Goal: Task Accomplishment & Management: Manage account settings

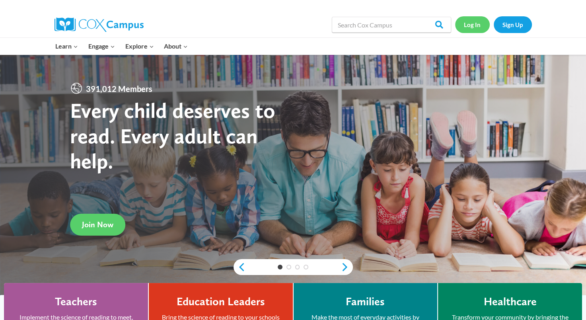
click at [471, 30] on link "Log In" at bounding box center [472, 24] width 35 height 16
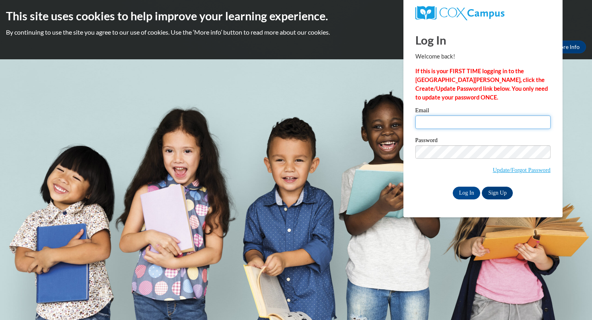
click at [443, 119] on input "Email" at bounding box center [483, 122] width 135 height 14
type input "[EMAIL_ADDRESS][DOMAIN_NAME]"
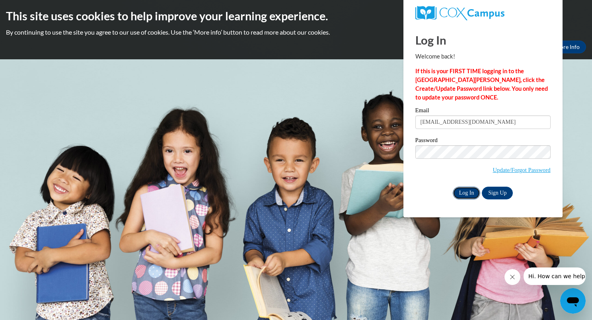
click at [468, 194] on input "Log In" at bounding box center [467, 193] width 28 height 13
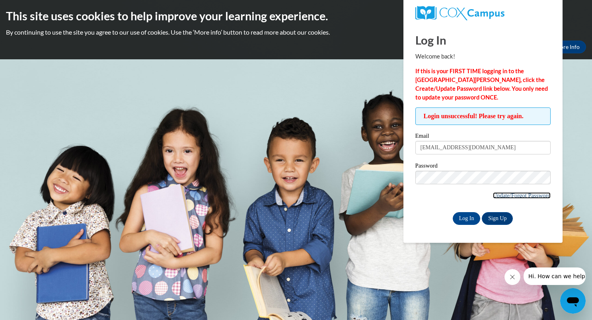
click at [500, 194] on link "Update/Forgot Password" at bounding box center [522, 195] width 58 height 6
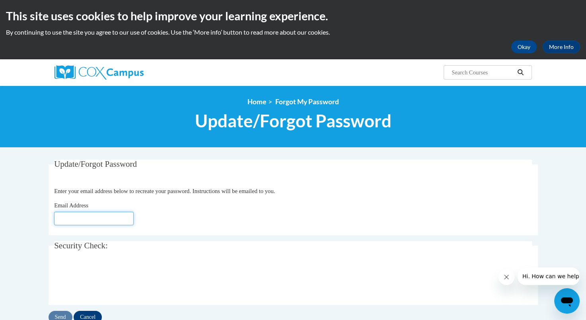
click at [103, 216] on input "Email Address" at bounding box center [94, 219] width 80 height 14
type input "[EMAIL_ADDRESS][DOMAIN_NAME]"
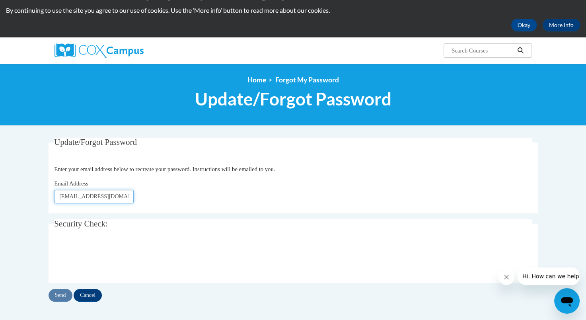
scroll to position [22, 0]
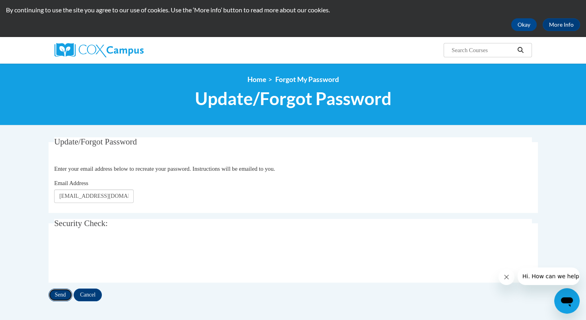
click at [62, 295] on input "Send" at bounding box center [61, 295] width 24 height 13
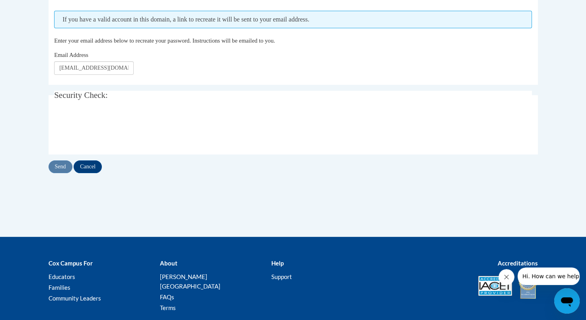
scroll to position [173, 0]
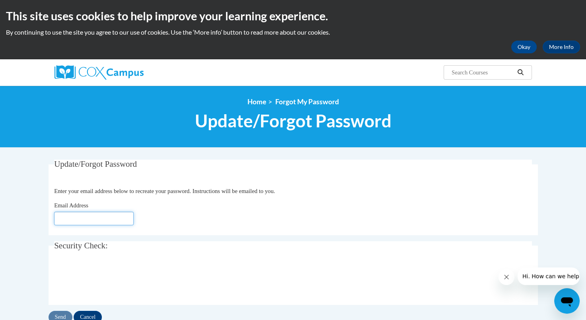
click at [88, 218] on input "Email Address" at bounding box center [94, 219] width 80 height 14
type input "[EMAIL_ADDRESS][DOMAIN_NAME]"
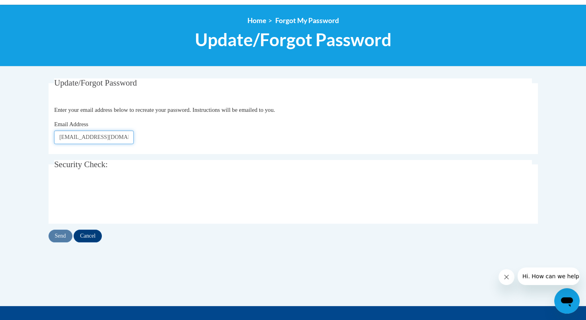
scroll to position [84, 0]
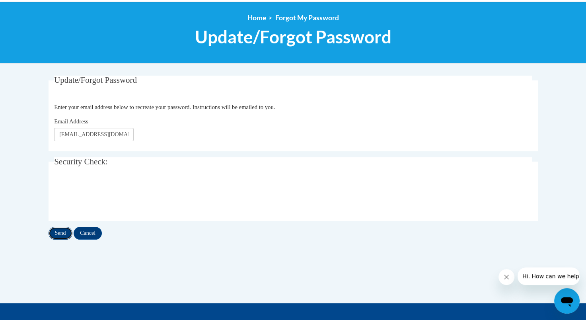
click at [59, 232] on input "Send" at bounding box center [61, 233] width 24 height 13
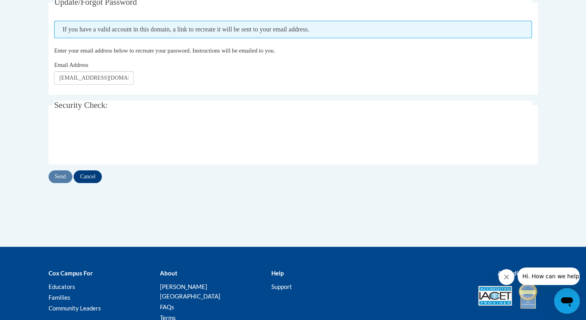
scroll to position [164, 0]
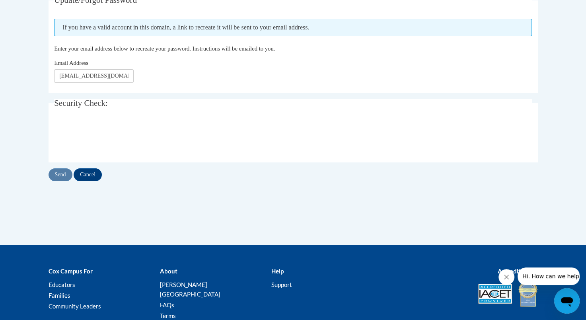
click at [570, 297] on icon "Open messaging window" at bounding box center [567, 301] width 14 height 14
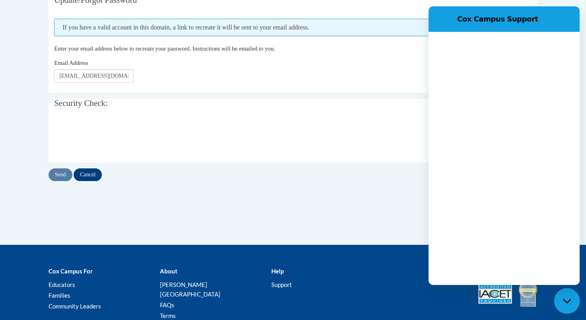
scroll to position [0, 0]
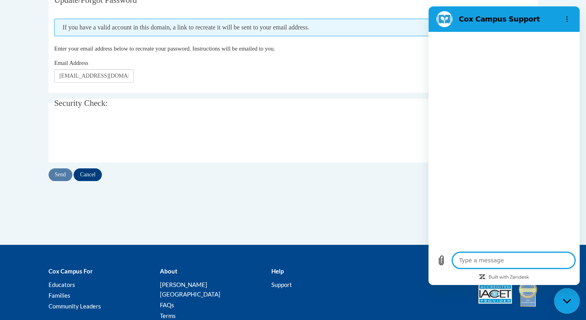
type textarea "x"
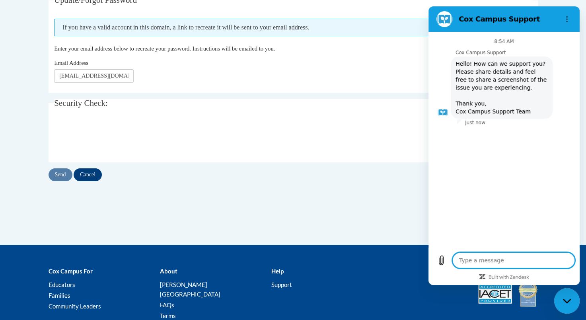
click at [481, 264] on textarea at bounding box center [514, 260] width 123 height 16
type textarea "I"
type textarea "x"
type textarea "I"
type textarea "x"
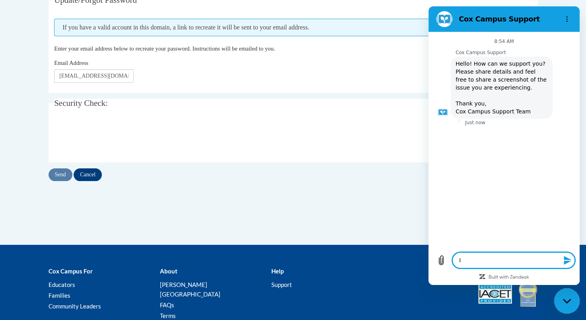
type textarea "I c"
type textarea "x"
type textarea "I ca"
type textarea "x"
type textarea "I can"
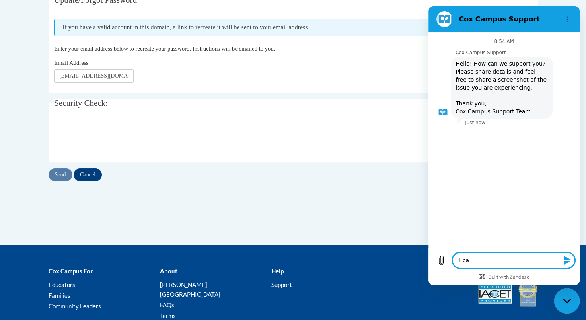
type textarea "x"
type textarea "I cann"
type textarea "x"
type textarea "I canno"
type textarea "x"
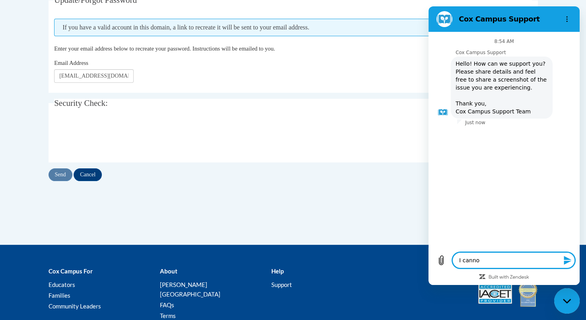
type textarea "I cannot"
type textarea "x"
type textarea "I cannot"
type textarea "x"
type textarea "I cannot g"
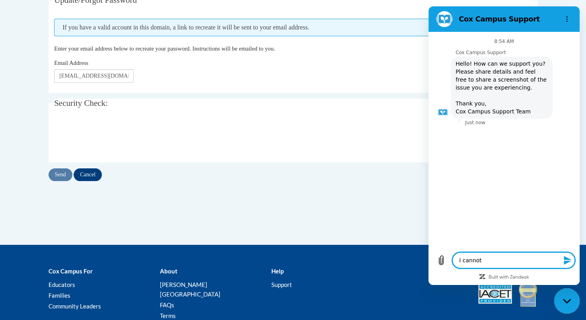
type textarea "x"
type textarea "I cannot ge"
type textarea "x"
type textarea "I cannot get"
type textarea "x"
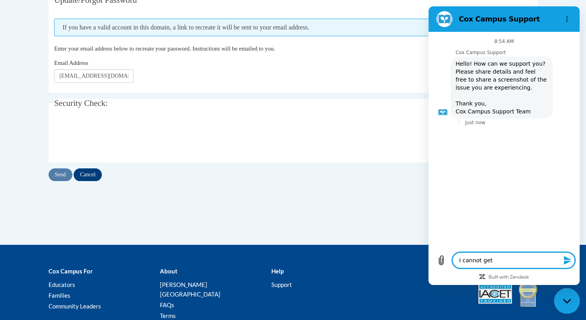
type textarea "I cannot get"
type textarea "x"
type textarea "I cannot get l"
type textarea "x"
type textarea "I cannot get lo"
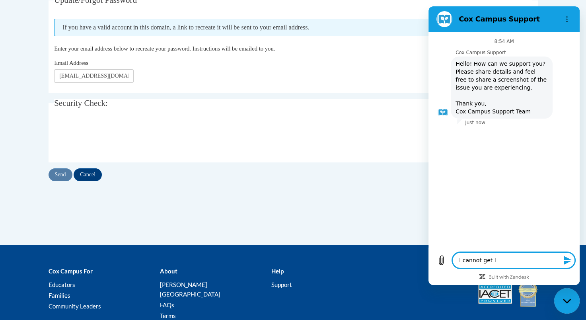
type textarea "x"
type textarea "I cannot get log"
type textarea "x"
type textarea "I cannot get logg"
type textarea "x"
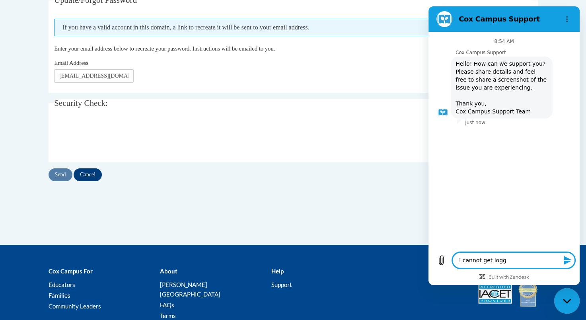
type textarea "I cannot get logge"
type textarea "x"
type textarea "I cannot get logged"
type textarea "x"
type textarea "I cannot get logged"
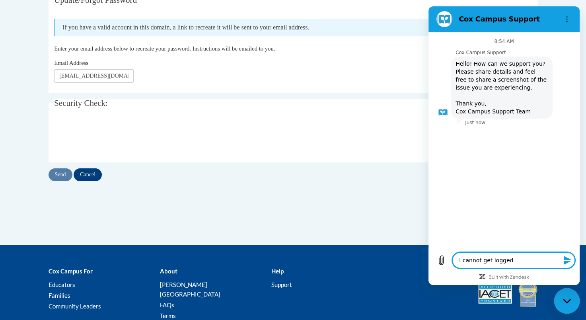
type textarea "x"
type textarea "I cannot get logged i"
type textarea "x"
type textarea "I cannot get logged in"
type textarea "x"
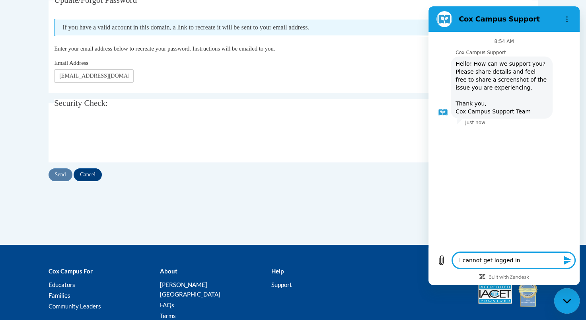
type textarea "I cannot get logged in"
type textarea "x"
type textarea "I cannot get logged in t"
type textarea "x"
type textarea "I cannot get logged in to"
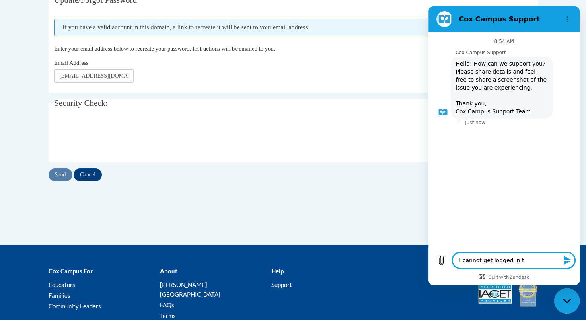
type textarea "x"
type textarea "I cannot get logged in to"
type textarea "x"
type textarea "I cannot get logged in to m"
type textarea "x"
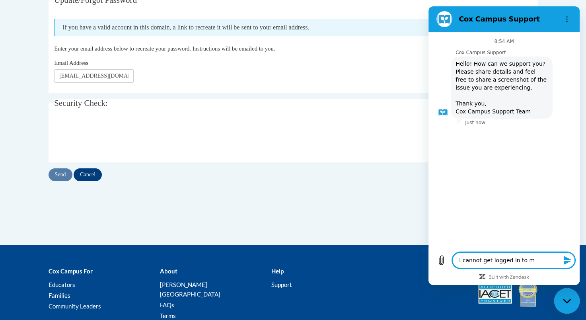
type textarea "I cannot get logged in to my"
type textarea "x"
type textarea "I cannot get logged in to my"
type textarea "x"
type textarea "I cannot get logged in to my a"
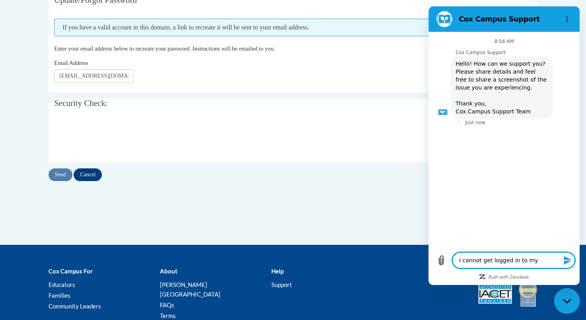
type textarea "x"
type textarea "I cannot get logged in to my ac"
type textarea "x"
type textarea "I cannot get logged in to my acc"
type textarea "x"
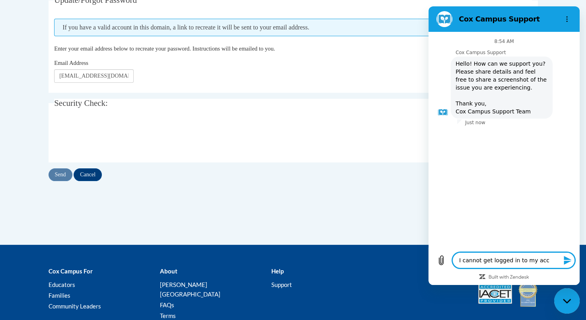
type textarea "I cannot get logged in to my acco"
type textarea "x"
type textarea "I cannot get logged in to my accou"
type textarea "x"
type textarea "I cannot get logged in to my accoun"
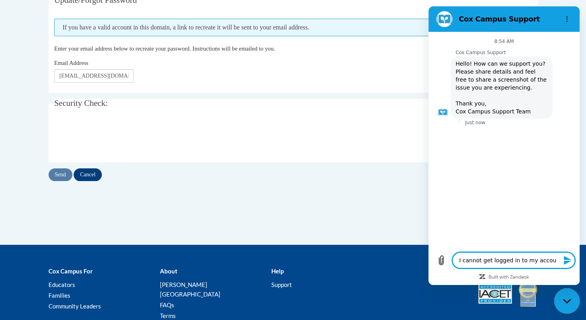
type textarea "x"
type textarea "I cannot get logged in to my account"
type textarea "x"
type textarea "I cannot get logged in to my account."
type textarea "x"
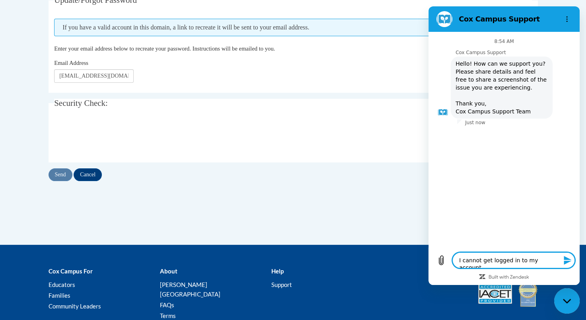
type textarea "I cannot get logged in to my account."
type textarea "x"
type textarea "I cannot get logged in to my account."
type textarea "x"
type textarea "I cannot get logged in to my account. I"
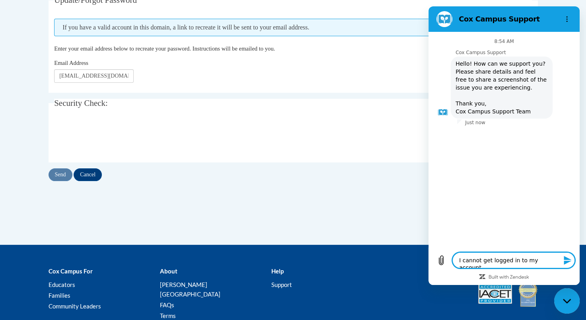
type textarea "x"
type textarea "I cannot get logged in to my account. I"
type textarea "x"
type textarea "I cannot get logged in to my account. I j"
type textarea "x"
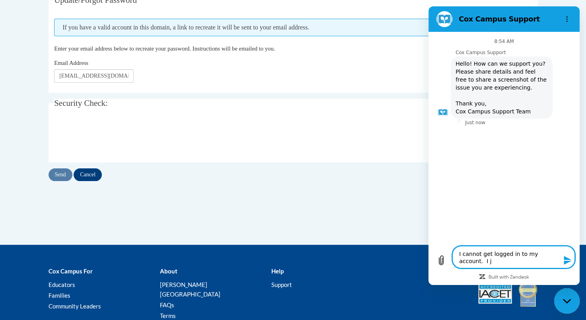
type textarea "I cannot get logged in to my account. I"
type textarea "x"
type textarea "I cannot get logged in to my account. I r"
type textarea "x"
type textarea "I cannot get logged in to my account. I re"
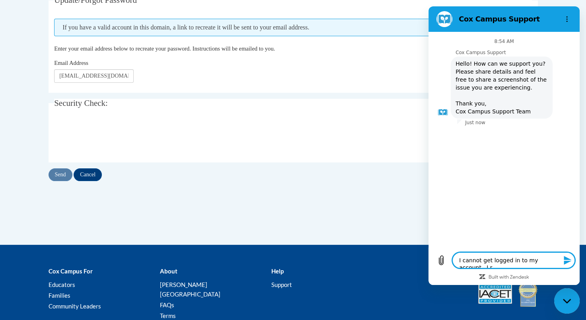
type textarea "x"
type textarea "I cannot get logged in to my account. I res"
type textarea "x"
type textarea "I cannot get logged in to my account. I rese"
type textarea "x"
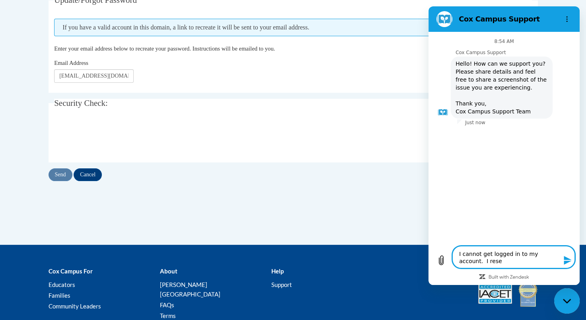
type textarea "I cannot get logged in to my account. I reset"
type textarea "x"
type textarea "I cannot get logged in to my account. I reset"
type textarea "x"
type textarea "I cannot get logged in to my account. I reset m"
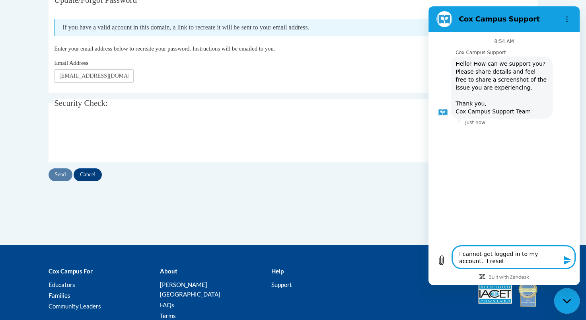
type textarea "x"
type textarea "I cannot get logged in to my account. I reset my"
type textarea "x"
type textarea "I cannot get logged in to my account. I reset my"
type textarea "x"
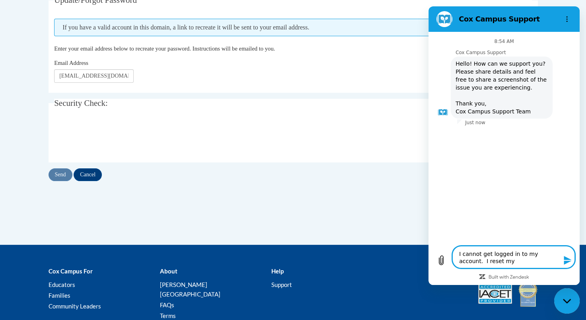
type textarea "I cannot get logged in to my account. I reset my p"
type textarea "x"
type textarea "I cannot get logged in to my account. I reset my pa"
type textarea "x"
type textarea "I cannot get logged in to my account. I reset my pas"
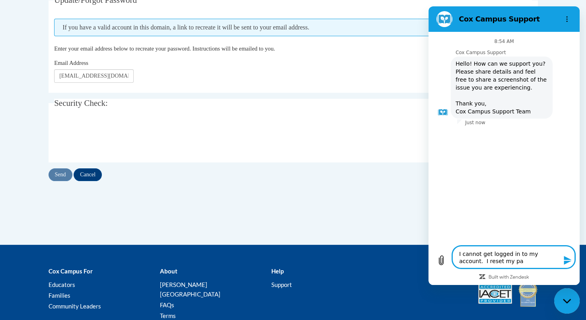
type textarea "x"
type textarea "I cannot get logged in to my account. I reset my pass"
type textarea "x"
type textarea "I cannot get logged in to my account. I reset my passw"
type textarea "x"
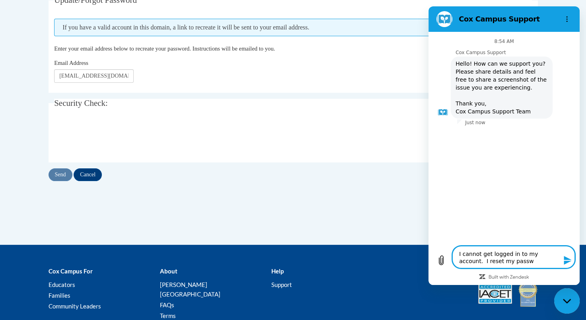
type textarea "I cannot get logged in to my account. I reset my passwo"
type textarea "x"
type textarea "I cannot get logged in to my account. I reset my passwor"
type textarea "x"
type textarea "I cannot get logged in to my account. I reset my password"
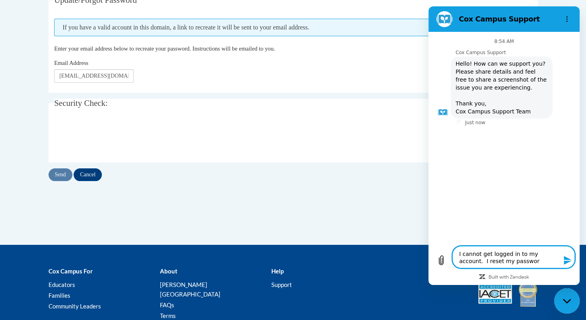
type textarea "x"
type textarea "I cannot get logged in to my account. I reset my password"
type textarea "x"
type textarea "I cannot get logged in to my account. I reset my password a"
type textarea "x"
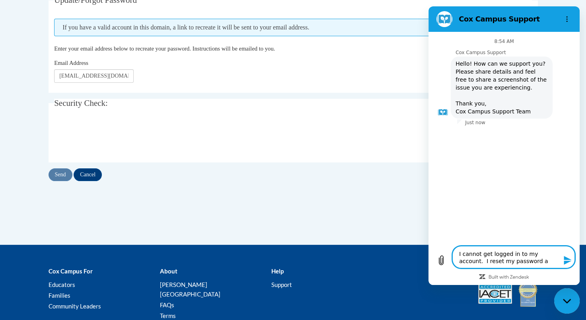
type textarea "I cannot get logged in to my account. I reset my password an"
type textarea "x"
type textarea "I cannot get logged in to my account. I reset my password and"
type textarea "x"
type textarea "I cannot get logged in to my account. I reset my password and"
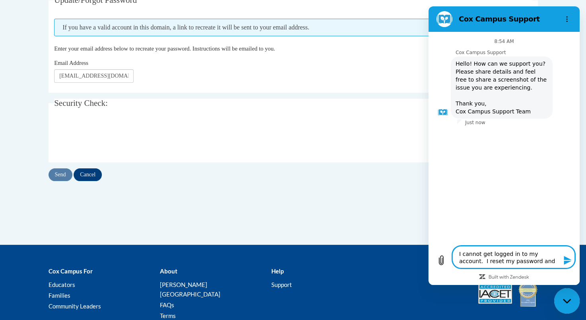
type textarea "x"
type textarea "I cannot get logged in to my account. I reset my password and i"
type textarea "x"
type textarea "I cannot get logged in to my account. I reset my password and it"
type textarea "x"
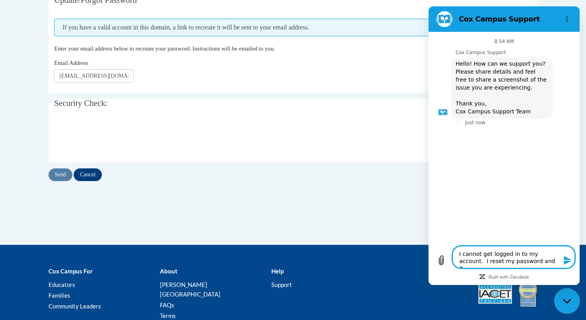
type textarea "I cannot get logged in to my account. I reset my password and it"
type textarea "x"
type textarea "I cannot get logged in to my account. I reset my password and it i"
type textarea "x"
type textarea "I cannot get logged in to my account. I reset my password and it is"
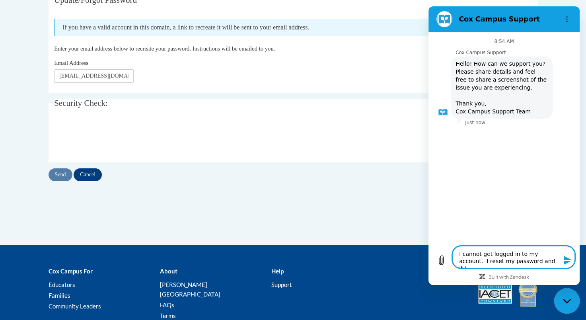
type textarea "x"
type textarea "I cannot get logged in to my account. I reset my password and it is"
type textarea "x"
type textarea "I cannot get logged in to my account. I reset my password and it is s"
type textarea "x"
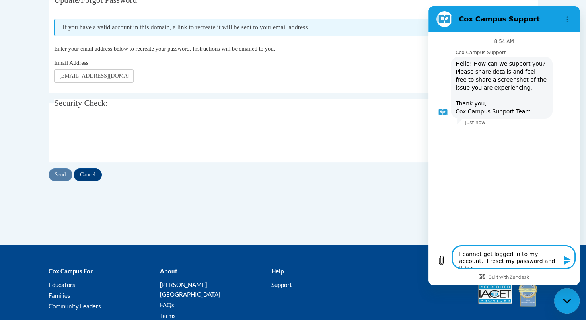
type textarea "I cannot get logged in to my account. I reset my password and it is st"
type textarea "x"
type textarea "I cannot get logged in to my account. I reset my password and it is sti"
type textarea "x"
type textarea "I cannot get logged in to my account. I reset my password and it is stil"
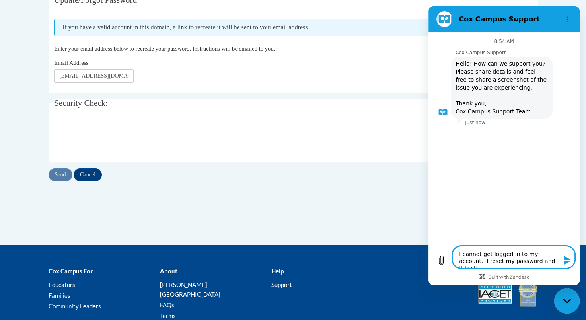
type textarea "x"
type textarea "I cannot get logged in to my account. I reset my password and it is still"
type textarea "x"
type textarea "I cannot get logged in to my account. I reset my password and it is still"
type textarea "x"
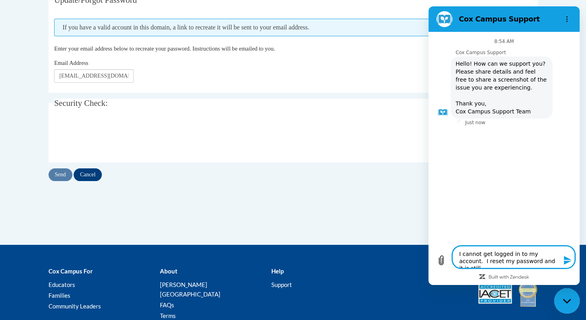
type textarea "I cannot get logged in to my account. I reset my password and it is still n"
type textarea "x"
type textarea "I cannot get logged in to my account. I reset my password and it is still not"
type textarea "x"
type textarea "I cannot get logged in to my account. I reset my password and it is still not"
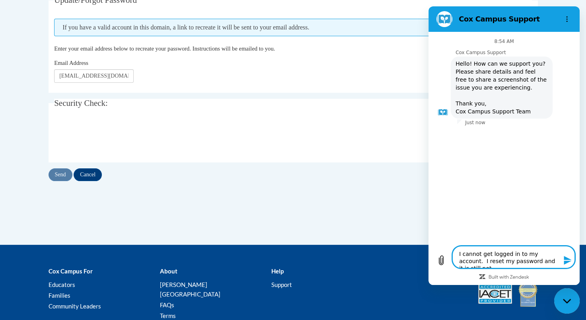
type textarea "x"
type textarea "I cannot get logged in to my account. I reset my password and it is still not w"
type textarea "x"
type textarea "I cannot get logged in to my account. I reset my password and it is still not wo"
type textarea "x"
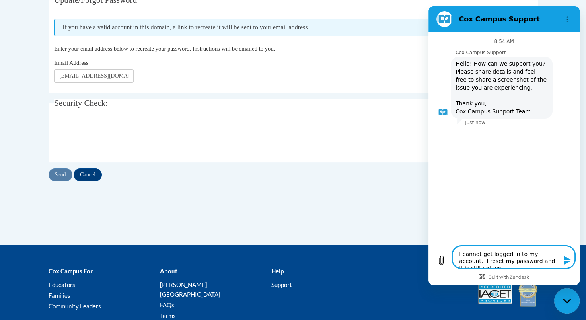
type textarea "I cannot get logged in to my account. I reset my password and it is still not w…"
type textarea "x"
type textarea "I cannot get logged in to my account. I reset my password and it is still not w…"
type textarea "x"
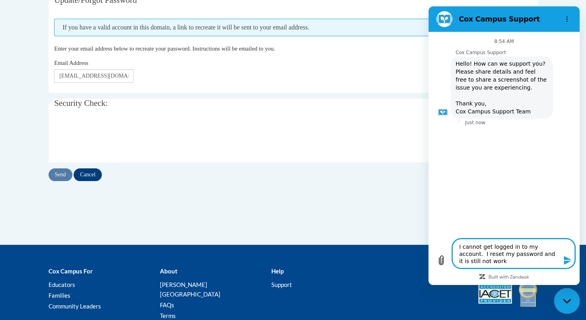
type textarea "I cannot get logged in to my account. I reset my password and it is still not w…"
type textarea "x"
type textarea "I cannot get logged in to my account. I reset my password and it is still not w…"
type textarea "x"
type textarea "I cannot get logged in to my account. I reset my password and it is still not w…"
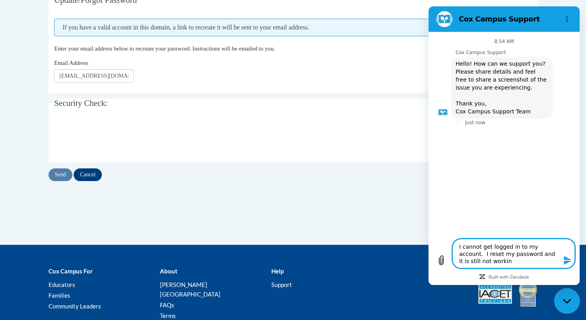
type textarea "x"
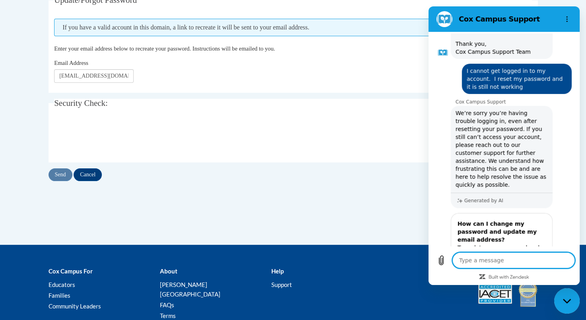
scroll to position [110, 0]
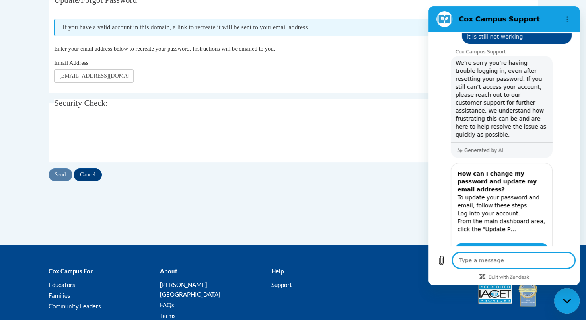
type textarea "x"
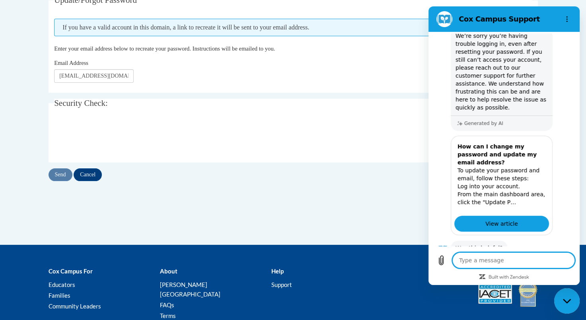
scroll to position [157, 0]
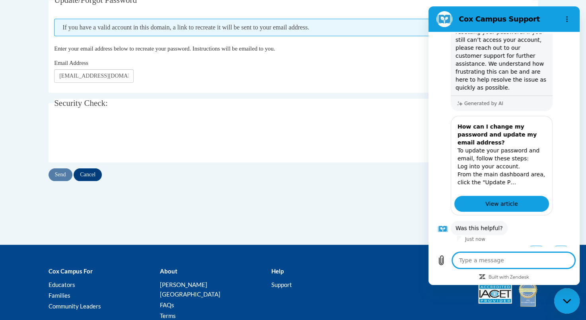
type textarea "n"
type textarea "x"
type textarea "no"
type textarea "x"
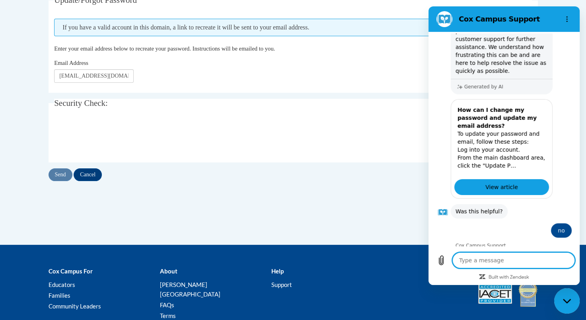
scroll to position [173, 0]
type textarea "x"
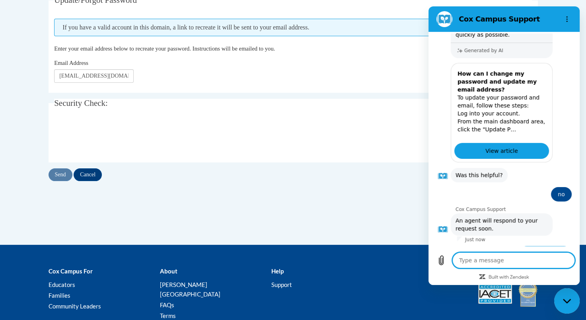
scroll to position [210, 0]
type textarea "x"
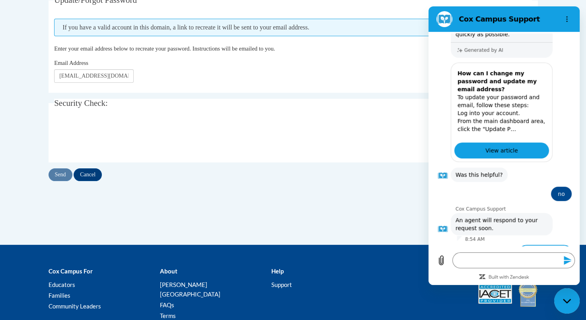
click at [535, 246] on button "Talk to a human" at bounding box center [545, 257] width 53 height 23
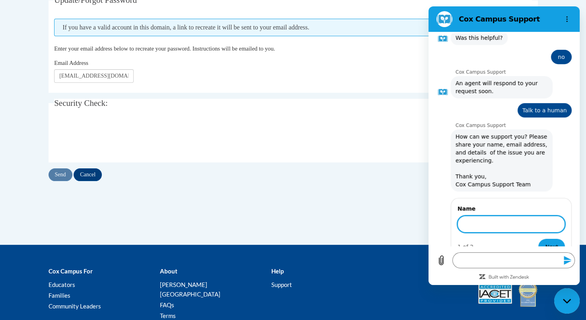
scroll to position [346, 0]
click at [570, 21] on icon "Options menu" at bounding box center [567, 19] width 6 height 6
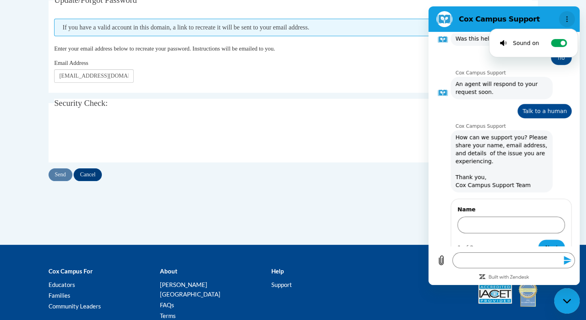
click at [562, 19] on button "Options menu" at bounding box center [567, 19] width 16 height 16
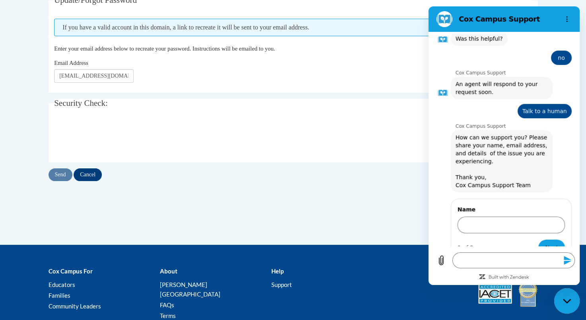
click at [343, 180] on div "Send Cancel" at bounding box center [294, 174] width 490 height 13
click at [568, 20] on icon "Options menu" at bounding box center [567, 19] width 6 height 6
click at [560, 299] on div "Close messaging window" at bounding box center [567, 301] width 24 height 24
type textarea "x"
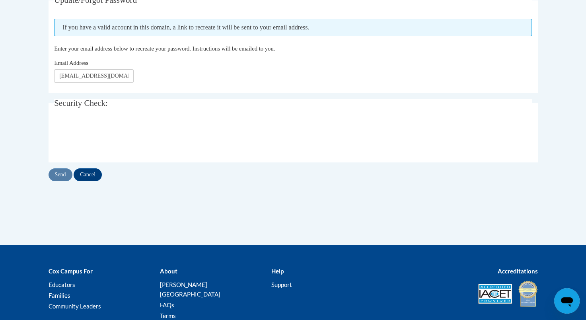
scroll to position [0, 0]
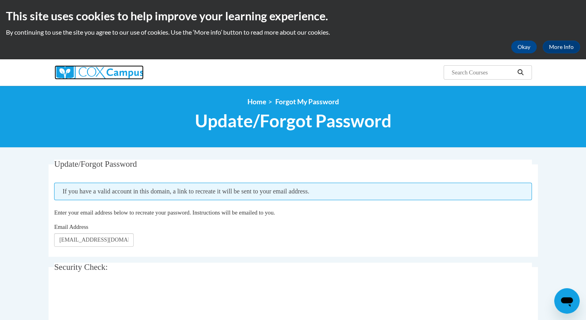
click at [124, 69] on img at bounding box center [99, 72] width 89 height 14
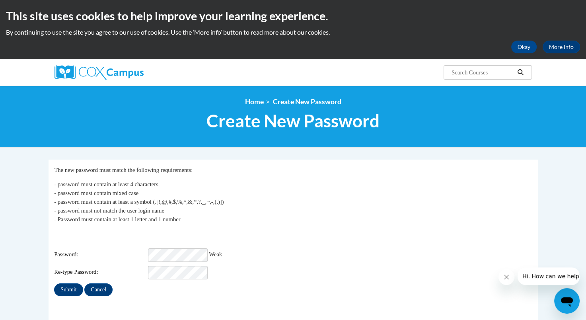
click at [359, 199] on p "- password must contain at least 4 characters - password must contain mixed cas…" at bounding box center [293, 202] width 478 height 44
click at [74, 285] on input "Submit" at bounding box center [68, 289] width 29 height 13
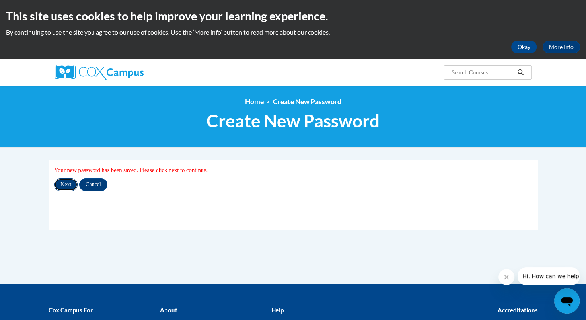
click at [69, 187] on input "Next" at bounding box center [65, 184] width 23 height 13
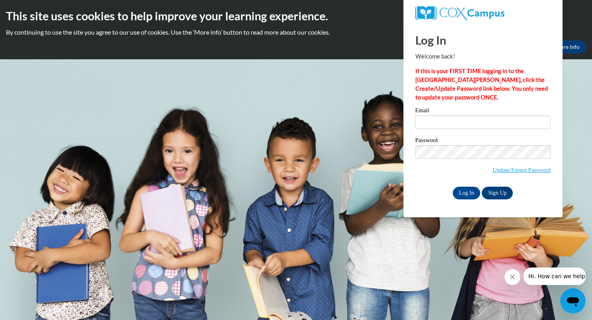
type input "[EMAIL_ADDRESS][DOMAIN_NAME]"
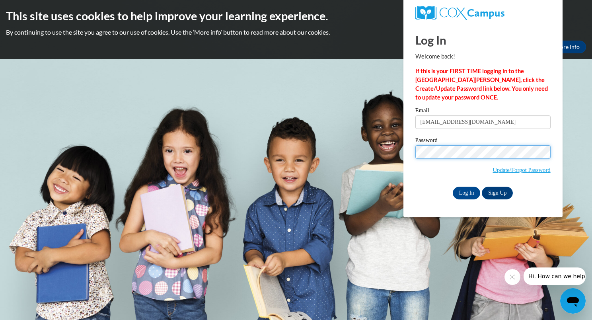
click at [453, 187] on input "Log In" at bounding box center [467, 193] width 28 height 13
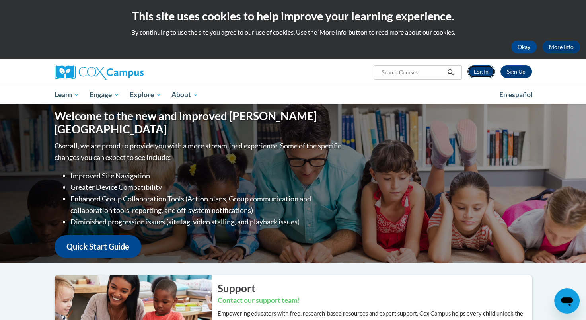
click at [479, 72] on link "Log In" at bounding box center [481, 71] width 27 height 13
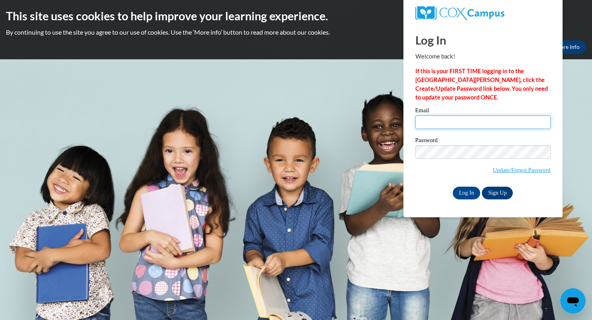
type input "[EMAIL_ADDRESS][DOMAIN_NAME]"
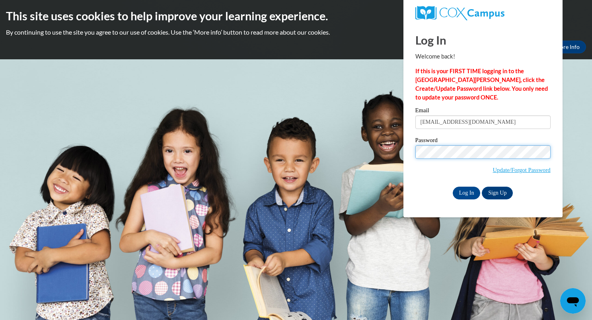
click at [453, 187] on input "Log In" at bounding box center [467, 193] width 28 height 13
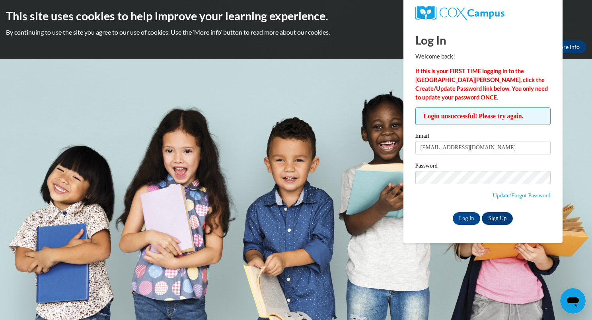
click at [455, 188] on span "Update/Forgot Password" at bounding box center [483, 187] width 135 height 33
click at [387, 183] on body "This site uses cookies to help improve your learning experience. By continuing …" at bounding box center [296, 160] width 592 height 320
click at [471, 220] on input "Log In" at bounding box center [467, 218] width 28 height 13
click at [577, 22] on h2 "This site uses cookies to help improve your learning experience." at bounding box center [296, 16] width 580 height 16
click at [572, 300] on icon "Open messaging window" at bounding box center [573, 302] width 12 height 10
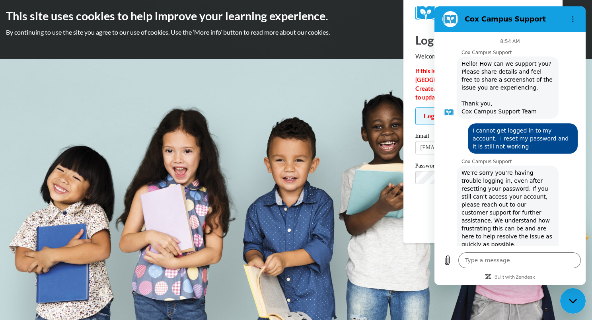
scroll to position [346, 0]
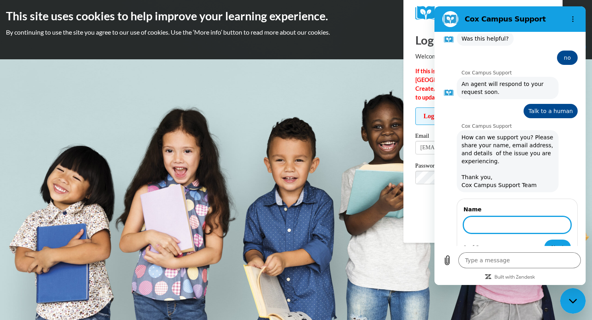
click at [500, 217] on input "Name" at bounding box center [517, 225] width 107 height 17
type input "[PERSON_NAME]"
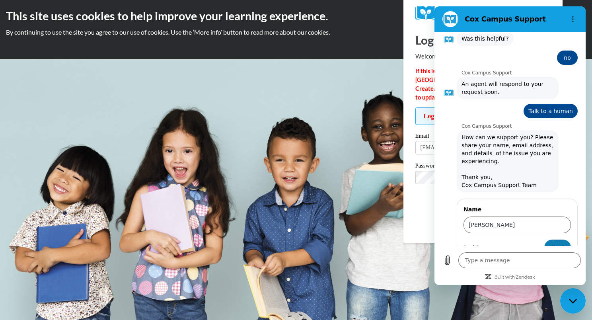
click at [550, 240] on button "Next" at bounding box center [558, 248] width 27 height 16
type textarea "x"
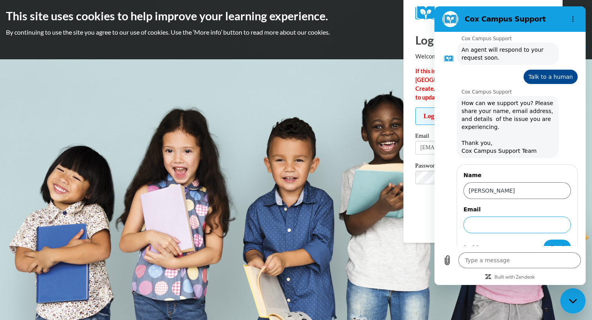
click at [509, 217] on input "Email" at bounding box center [517, 225] width 107 height 17
type input "[EMAIL_ADDRESS][DOMAIN_NAME]"
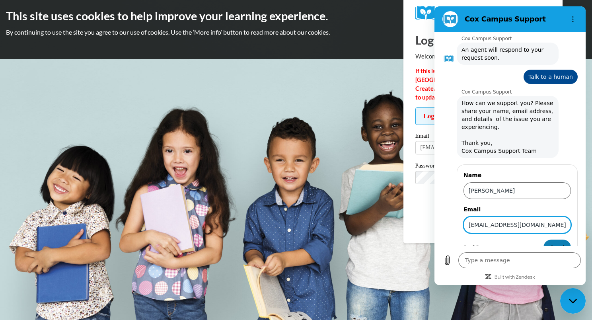
click at [552, 243] on span "Send" at bounding box center [557, 248] width 14 height 10
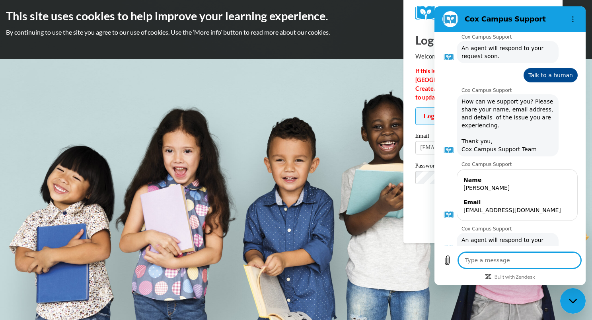
scroll to position [384, 0]
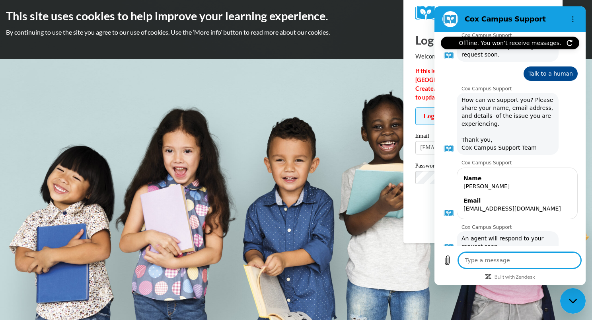
click at [571, 301] on icon "Close messaging window" at bounding box center [573, 301] width 8 height 4
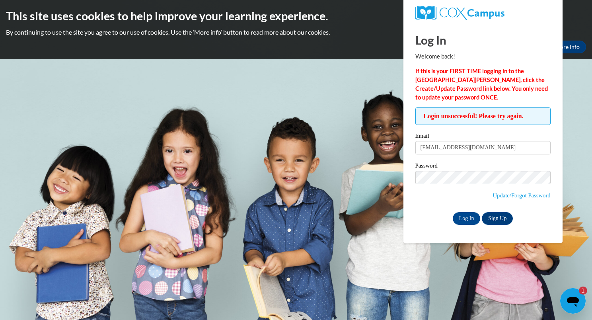
scroll to position [0, 0]
type textarea "x"
